Goal: Use online tool/utility: Utilize a website feature to perform a specific function

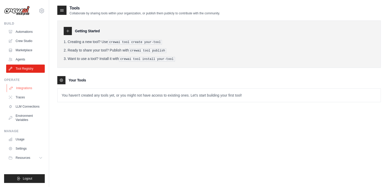
click at [31, 88] on link "Integrations" at bounding box center [26, 88] width 39 height 8
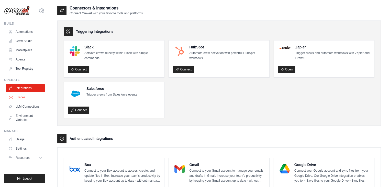
click at [28, 98] on link "Traces" at bounding box center [26, 97] width 39 height 8
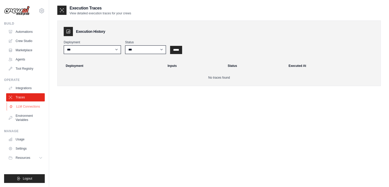
click at [27, 105] on link "LLM Connections" at bounding box center [26, 106] width 39 height 8
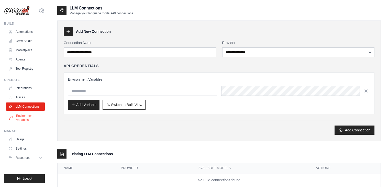
click at [23, 119] on link "Environment Variables" at bounding box center [26, 118] width 39 height 12
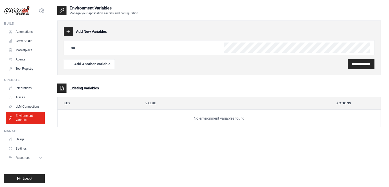
scroll to position [10, 0]
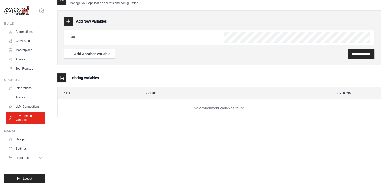
click at [26, 143] on ul "Usage Settings Resources Documentation Blog" at bounding box center [25, 148] width 39 height 27
click at [21, 139] on link "Usage" at bounding box center [26, 139] width 39 height 8
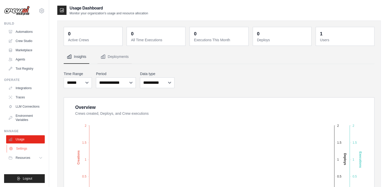
click at [15, 150] on link "Settings" at bounding box center [26, 148] width 39 height 8
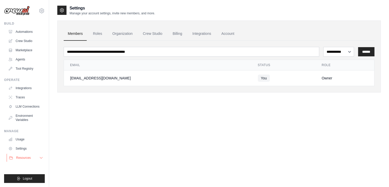
click at [14, 160] on button "Resources" at bounding box center [26, 157] width 39 height 8
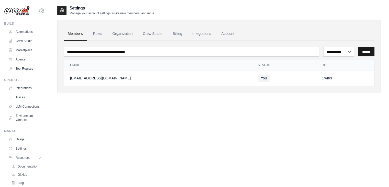
click at [367, 50] on input "******" at bounding box center [366, 51] width 16 height 9
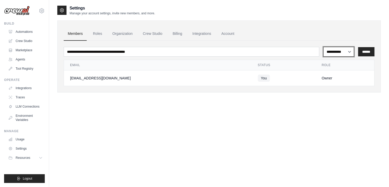
click at [343, 53] on select "**********" at bounding box center [338, 52] width 31 height 10
select select "******"
click at [323, 47] on select "**********" at bounding box center [338, 52] width 31 height 10
click at [340, 31] on ul "Members Roles Organization Crew Studio Billing Integrations Account" at bounding box center [219, 34] width 311 height 14
click at [28, 43] on link "Crew Studio" at bounding box center [26, 41] width 39 height 8
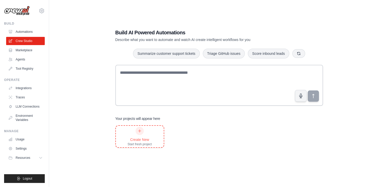
click at [137, 133] on div at bounding box center [140, 131] width 8 height 8
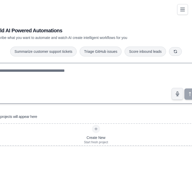
scroll to position [14, 0]
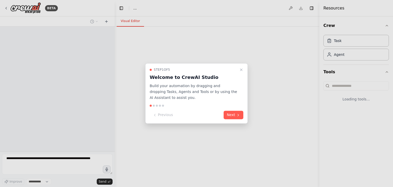
select select "****"
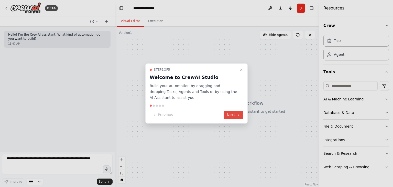
click at [239, 115] on icon at bounding box center [238, 115] width 4 height 4
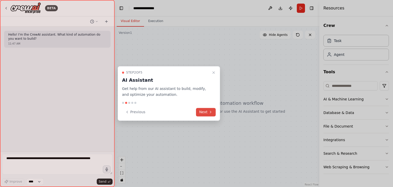
click at [239, 115] on div at bounding box center [196, 93] width 393 height 187
click at [211, 110] on icon at bounding box center [210, 112] width 4 height 4
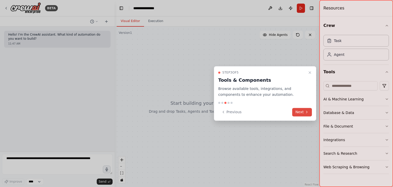
click at [300, 114] on button "Next" at bounding box center [302, 112] width 20 height 8
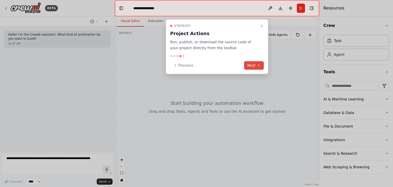
click at [256, 65] on button "Next" at bounding box center [254, 65] width 20 height 8
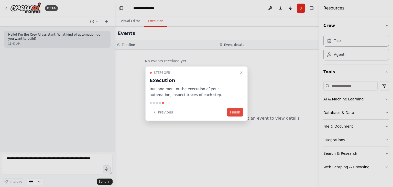
click at [233, 110] on button "Finish" at bounding box center [235, 112] width 16 height 8
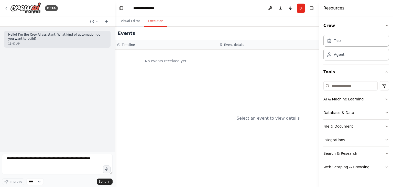
click at [155, 21] on button "Execution" at bounding box center [155, 21] width 23 height 11
click at [6, 8] on icon at bounding box center [6, 8] width 4 height 4
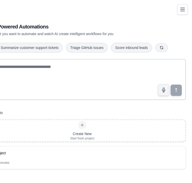
scroll to position [1, 0]
